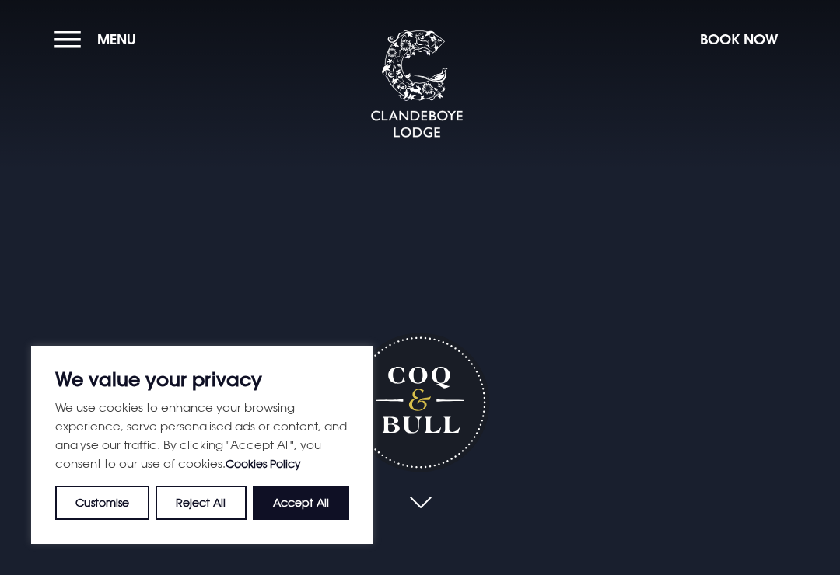
click at [314, 495] on button "Accept All" at bounding box center [301, 503] width 96 height 34
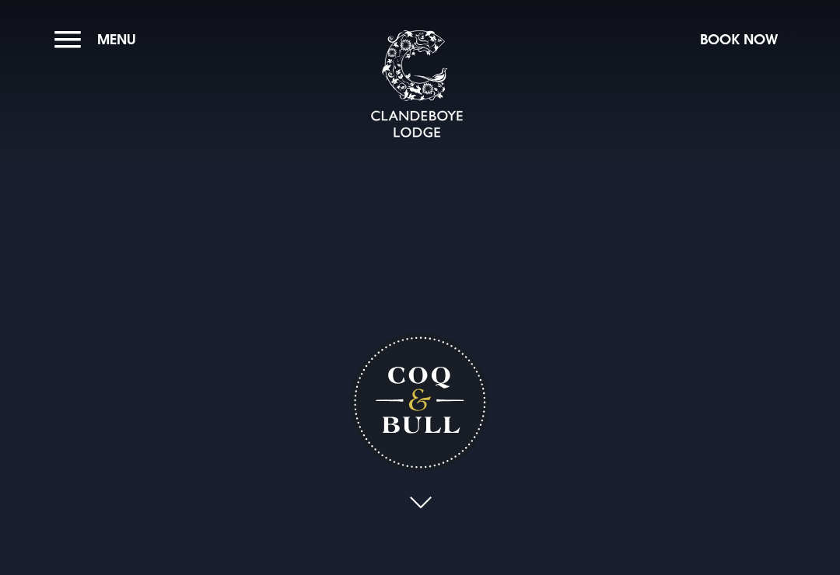
checkbox input "true"
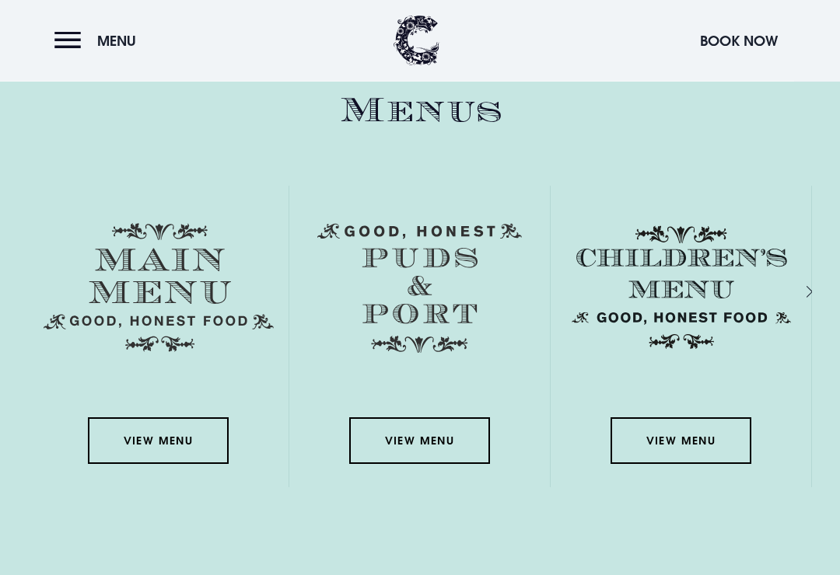
scroll to position [2123, 0]
click at [176, 450] on link "View Menu" at bounding box center [158, 441] width 140 height 47
click at [447, 455] on link "View Menu" at bounding box center [419, 441] width 140 height 47
click at [80, 42] on button "Menu" at bounding box center [98, 40] width 89 height 33
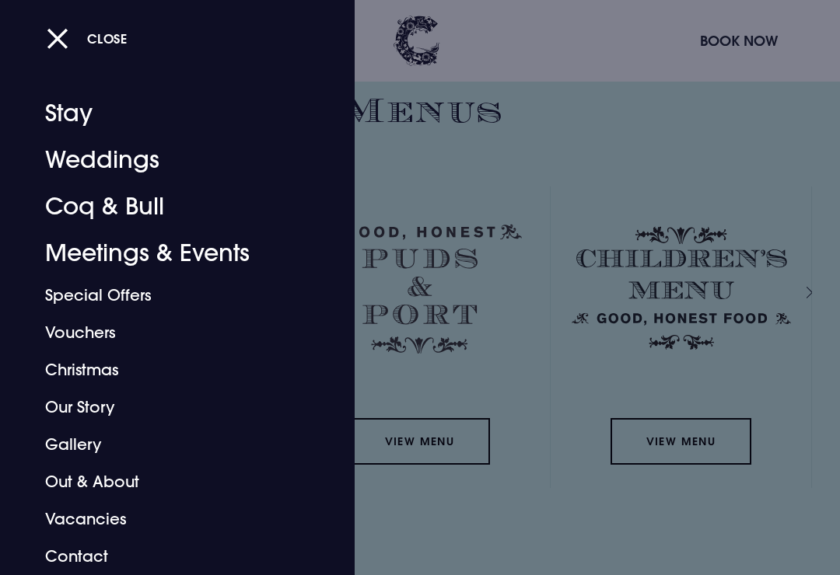
scroll to position [9, 0]
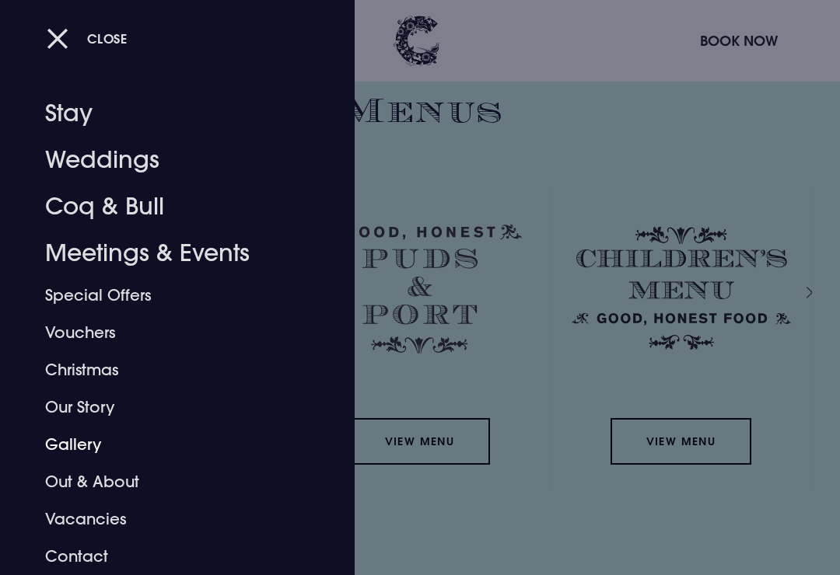
click at [99, 442] on link "Gallery" at bounding box center [166, 444] width 243 height 37
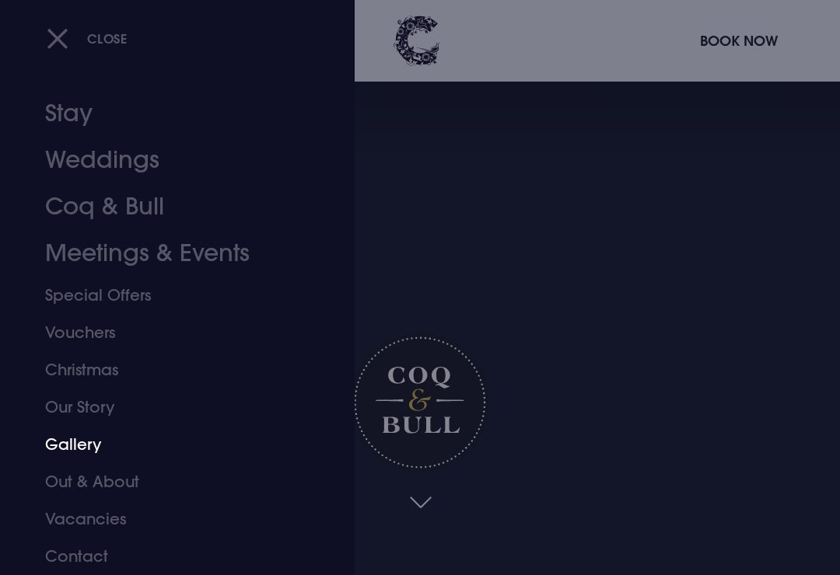
scroll to position [2122, 0]
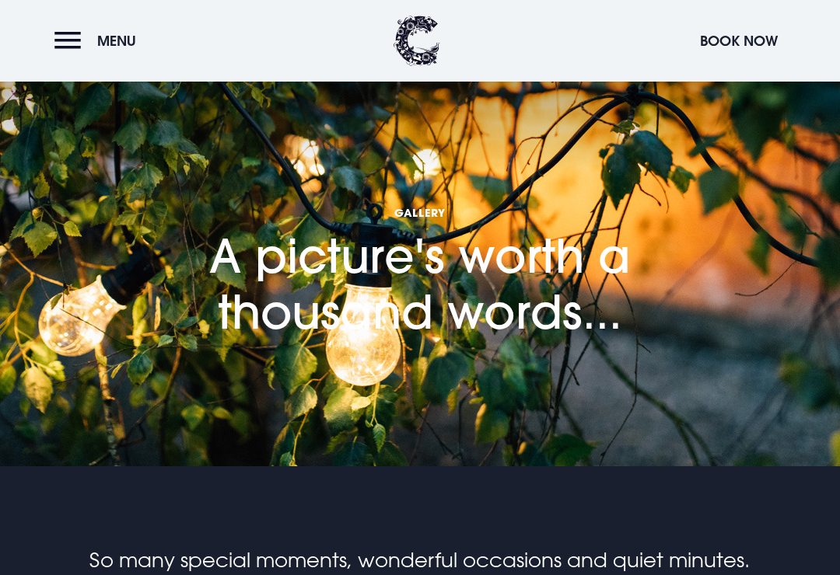
click at [80, 44] on button "Menu" at bounding box center [98, 40] width 89 height 33
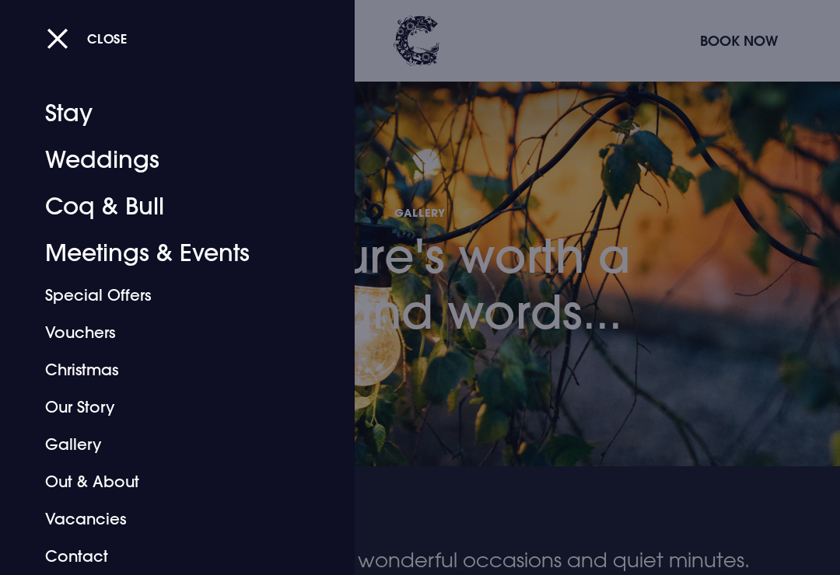
scroll to position [9, 0]
click at [67, 34] on button "Close" at bounding box center [87, 39] width 81 height 32
